Goal: Transaction & Acquisition: Purchase product/service

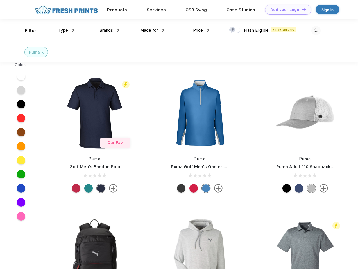
click at [286, 10] on link "Add your Logo Design Tool" at bounding box center [288, 10] width 46 height 10
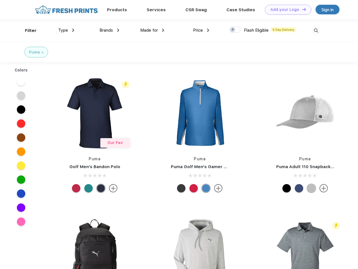
click at [0, 0] on div "Design Tool" at bounding box center [0, 0] width 0 height 0
click at [301, 9] on link "Add your Logo Design Tool" at bounding box center [288, 10] width 46 height 10
click at [27, 31] on div "Filter" at bounding box center [31, 31] width 12 height 6
click at [66, 30] on span "Type" at bounding box center [63, 30] width 10 height 5
click at [109, 30] on span "Brands" at bounding box center [105, 30] width 13 height 5
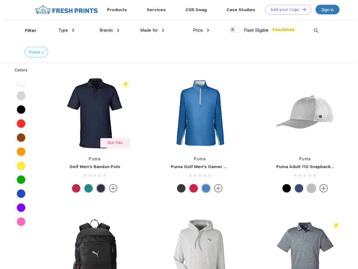
click at [152, 30] on span "Made for" at bounding box center [149, 30] width 18 height 5
click at [201, 30] on span "Price" at bounding box center [198, 30] width 10 height 5
click at [235, 30] on div at bounding box center [234, 30] width 11 height 6
click at [233, 30] on input "checkbox" at bounding box center [231, 28] width 4 height 4
click at [315, 31] on img at bounding box center [315, 30] width 9 height 9
